Goal: Task Accomplishment & Management: Use online tool/utility

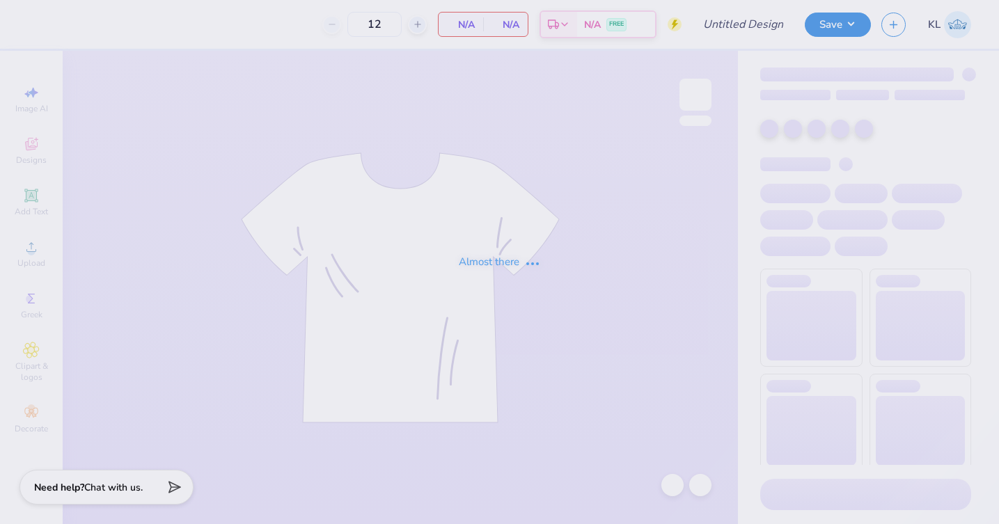
type input "KKG Parents weekend"
type input "50"
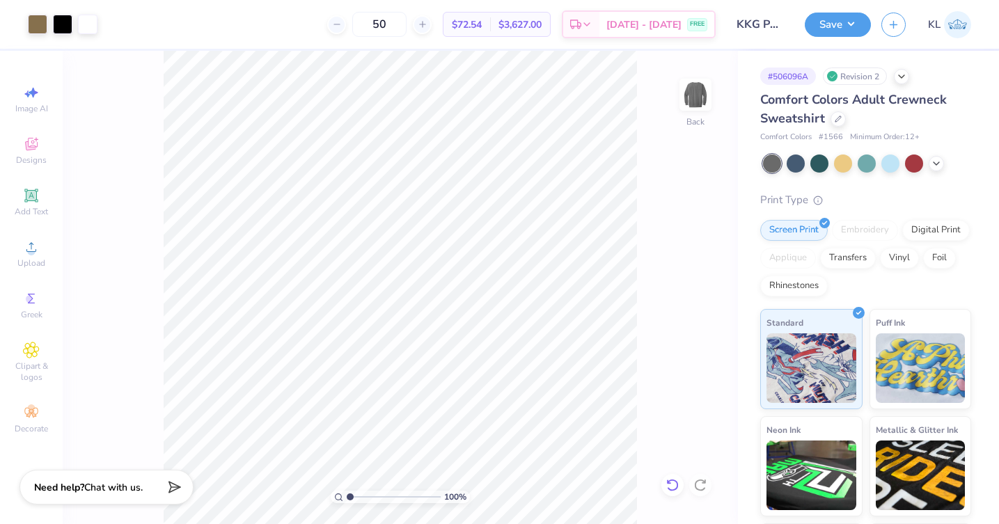
click at [677, 486] on icon at bounding box center [672, 485] width 12 height 13
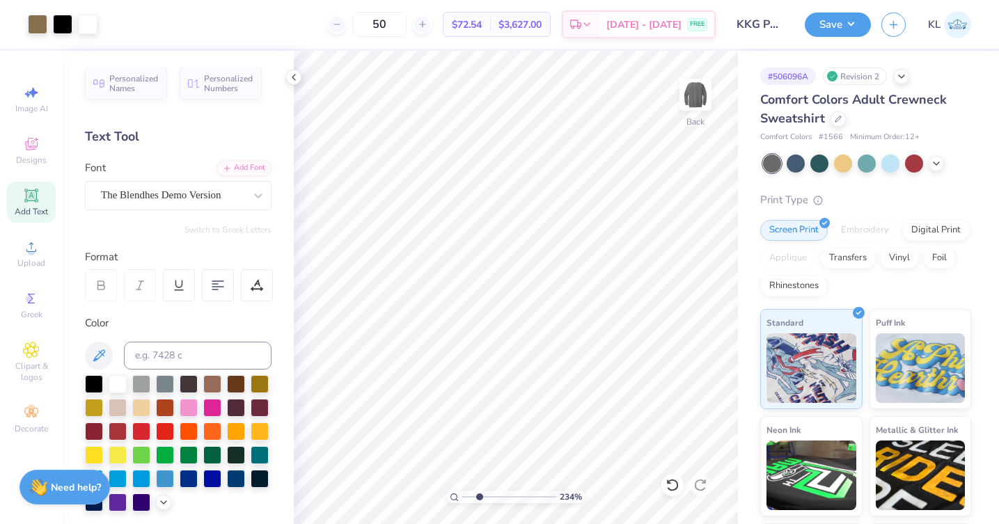
drag, startPoint x: 466, startPoint y: 494, endPoint x: 479, endPoint y: 503, distance: 15.9
type input "2.47"
click at [479, 503] on input "range" at bounding box center [509, 497] width 94 height 13
type input "11.22"
type input "14.23"
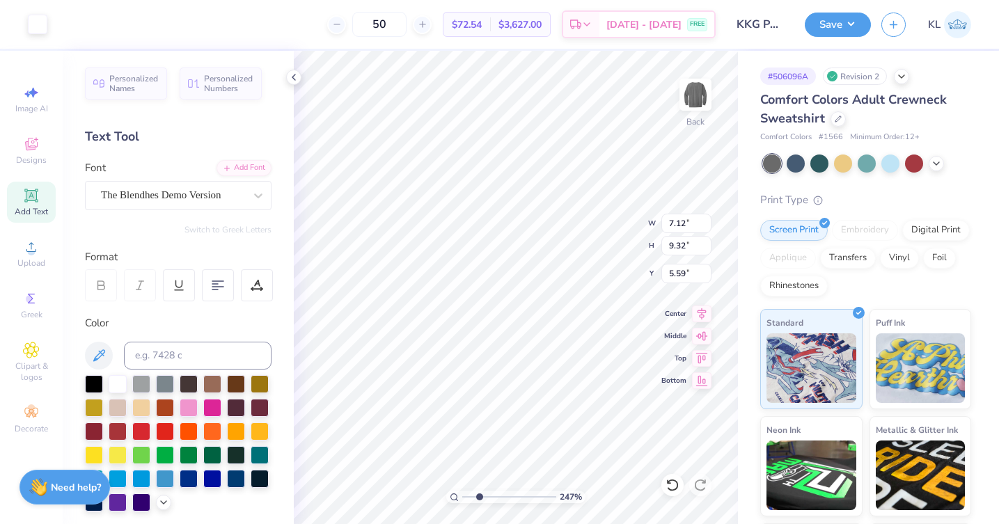
type input "1.84"
type input "7.12"
type input "9.32"
type input "5.59"
type input "11.22"
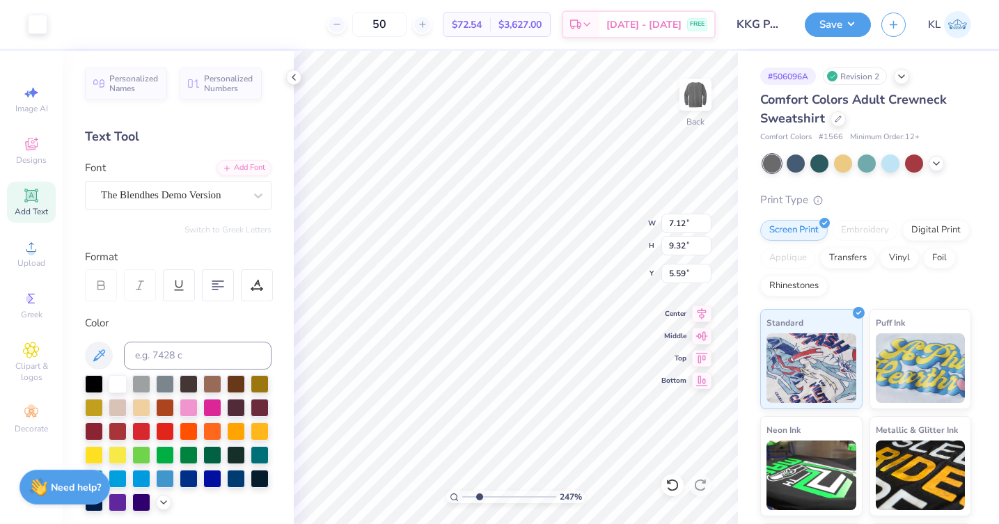
type input "14.23"
type input "1.84"
click at [295, 72] on icon at bounding box center [293, 77] width 11 height 11
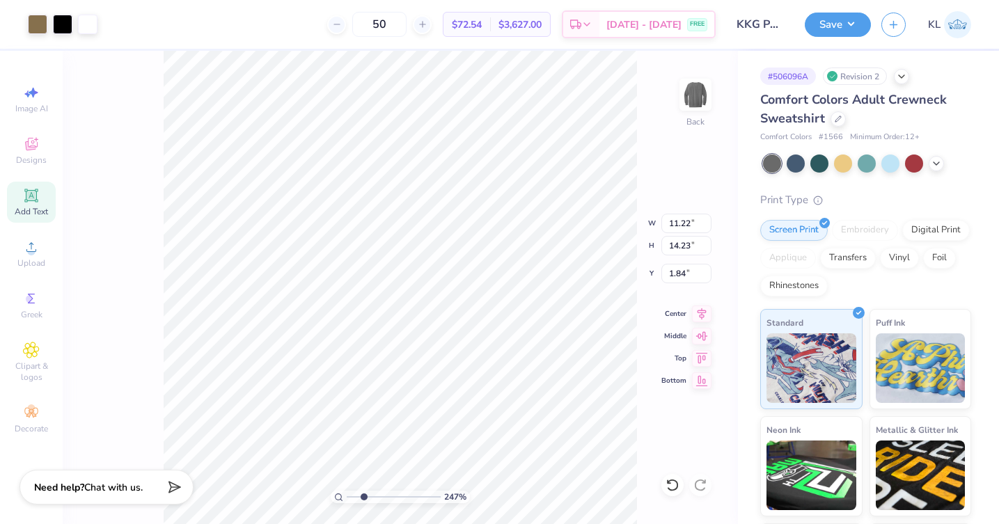
type input "7.12"
type input "9.32"
type input "4.36"
type input "4.82"
type input "0.77"
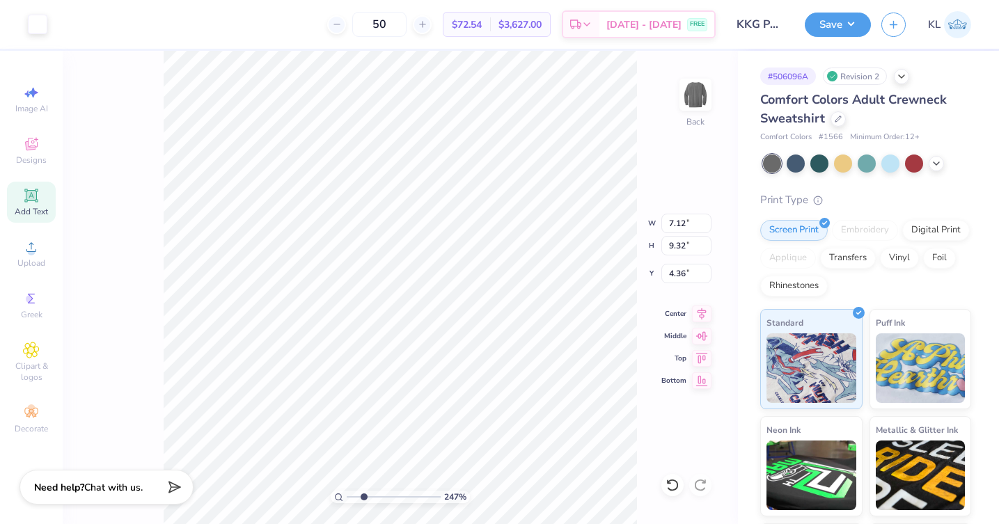
type input "13.69"
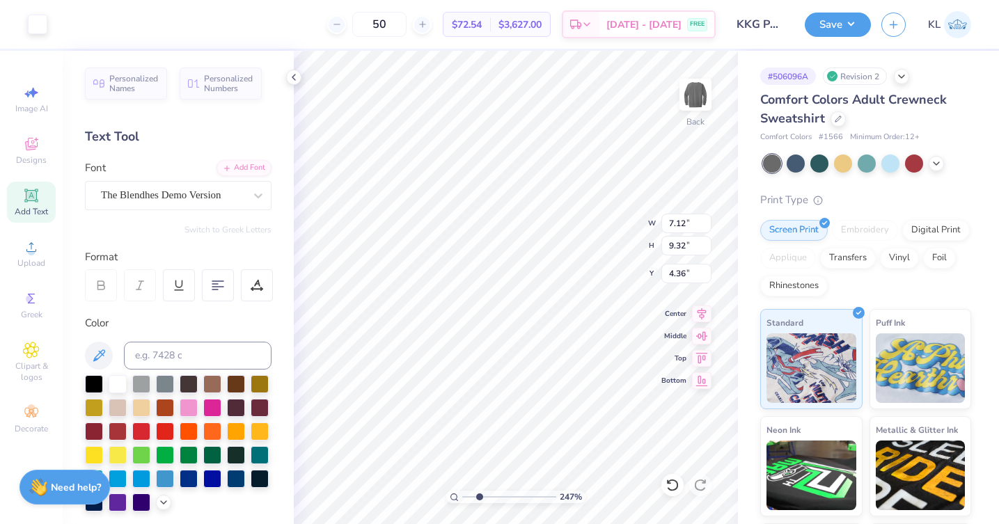
type input "5.58"
click at [835, 118] on icon at bounding box center [838, 117] width 7 height 7
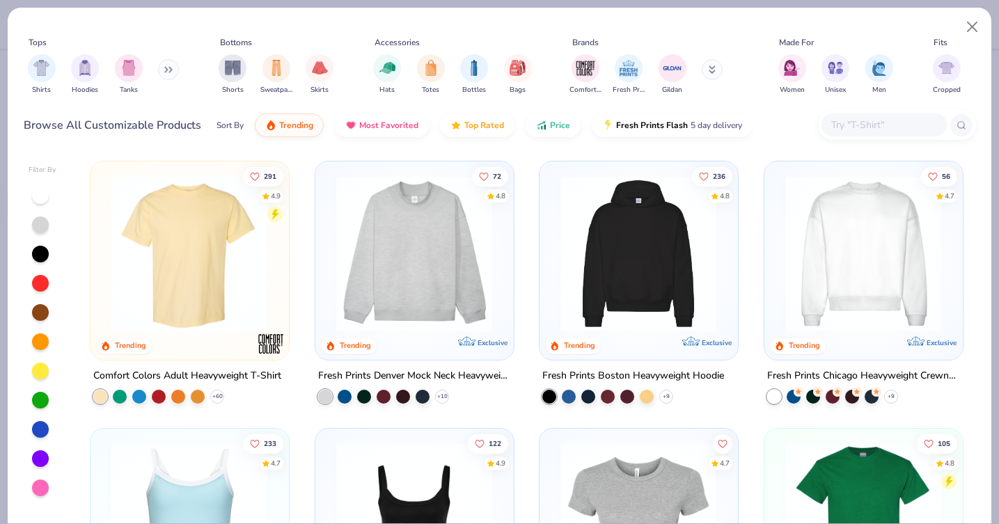
click at [893, 116] on div at bounding box center [884, 124] width 125 height 23
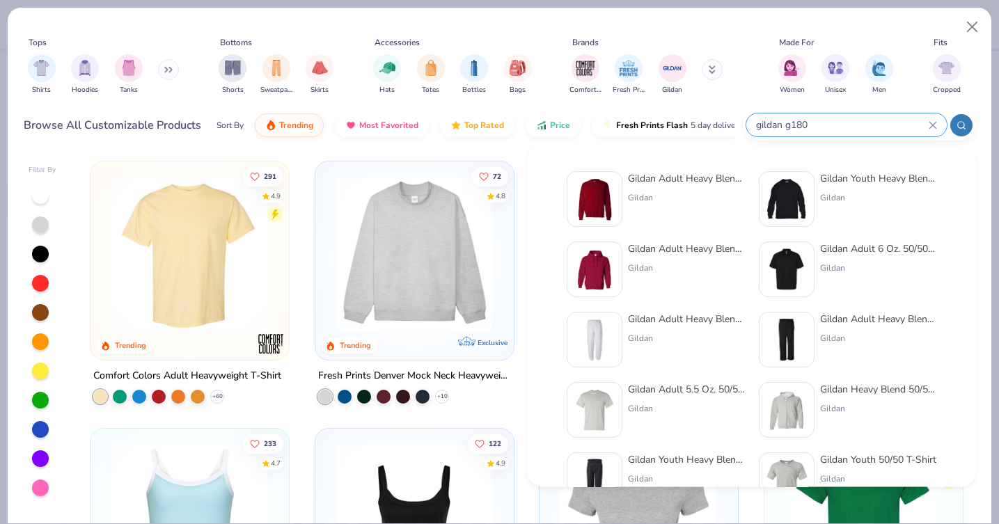
type input "gildan g180"
click at [707, 182] on div "Gildan Adult Heavy Blend Adult 8 Oz. 50/50 Fleece Crew" at bounding box center [686, 178] width 117 height 15
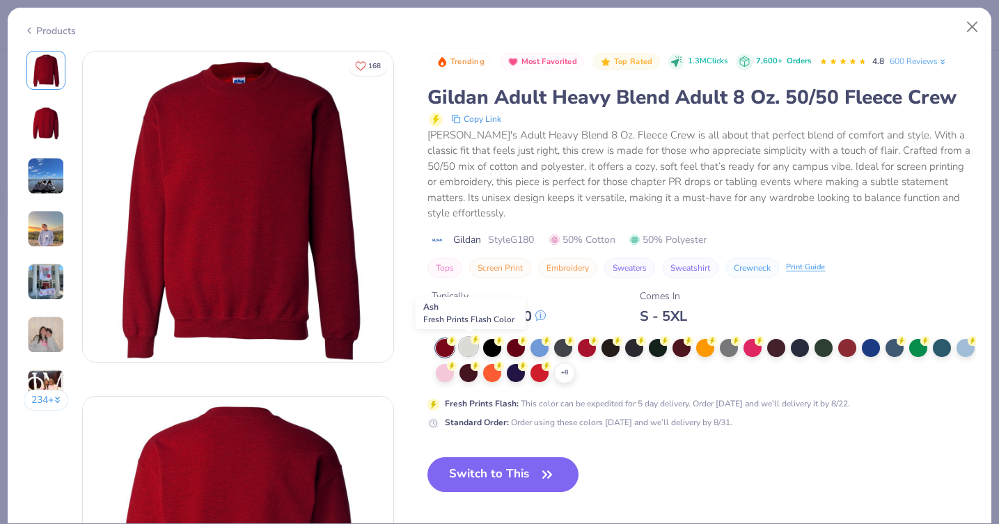
click at [472, 343] on icon at bounding box center [476, 340] width 10 height 10
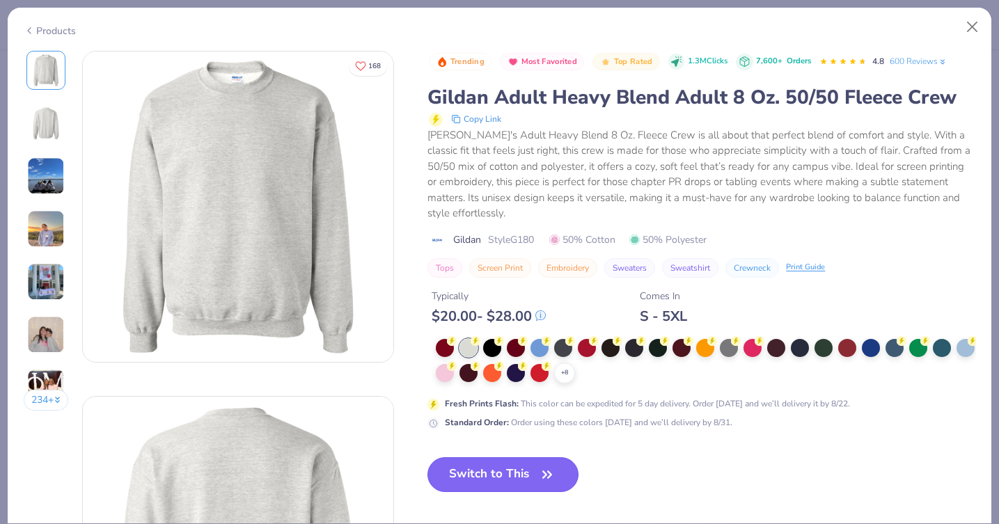
click at [488, 466] on button "Switch to This" at bounding box center [502, 474] width 151 height 35
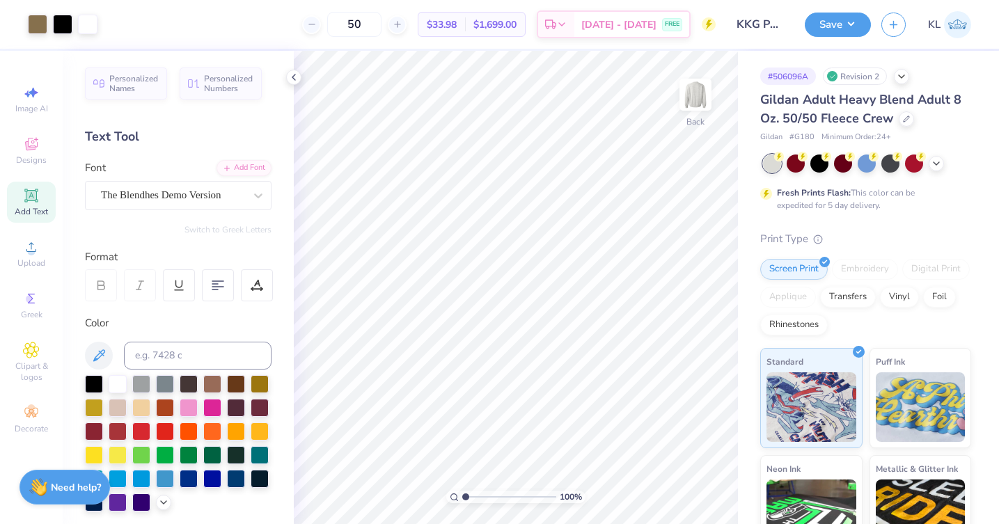
drag, startPoint x: 481, startPoint y: 492, endPoint x: 442, endPoint y: 494, distance: 39.0
click at [462, 494] on input "range" at bounding box center [509, 497] width 94 height 13
type input "1.85"
click at [473, 498] on input "range" at bounding box center [509, 497] width 94 height 13
click at [822, 31] on button "Save" at bounding box center [838, 22] width 66 height 24
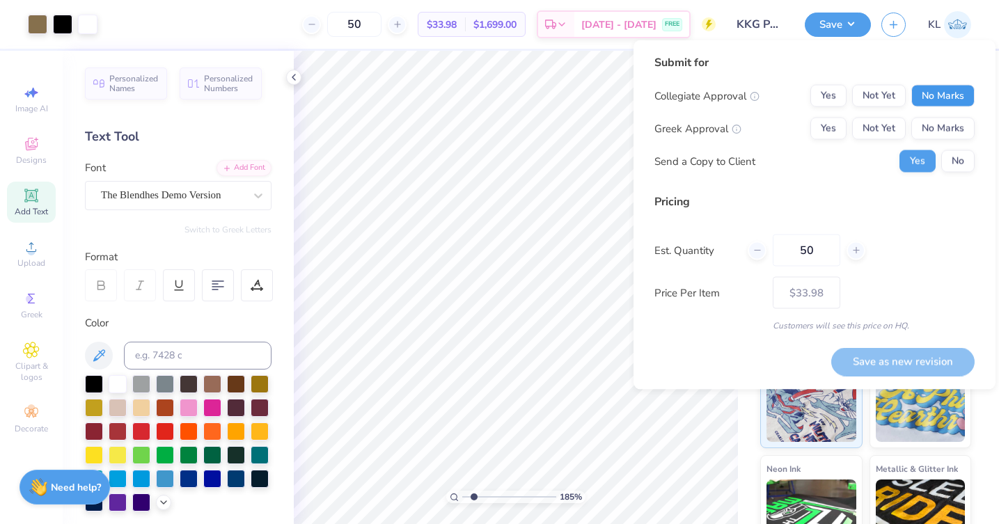
click at [948, 93] on button "No Marks" at bounding box center [942, 96] width 63 height 22
click at [842, 134] on button "Yes" at bounding box center [828, 129] width 36 height 22
click at [955, 161] on button "No" at bounding box center [957, 161] width 33 height 22
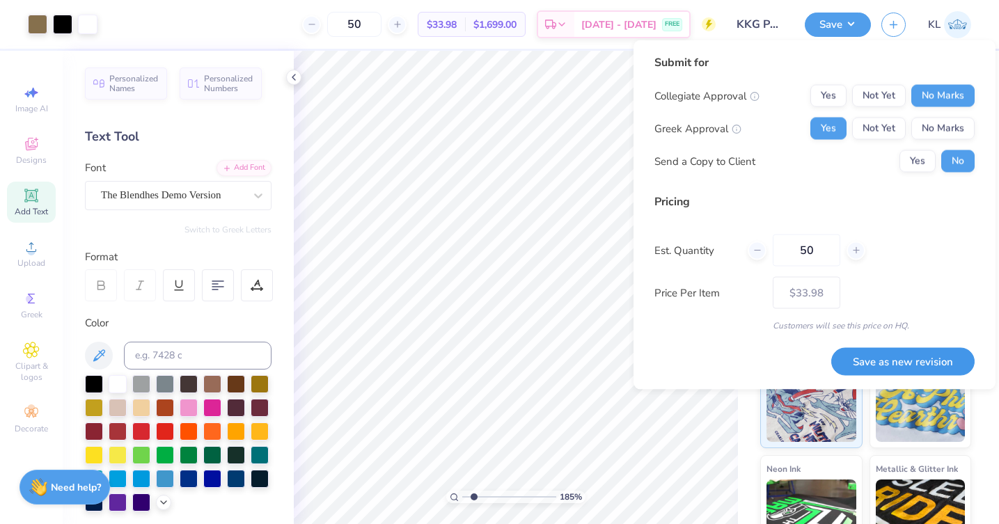
click at [908, 364] on button "Save as new revision" at bounding box center [902, 361] width 143 height 29
type input "$27.23"
